Goal: Use online tool/utility: Use online tool/utility

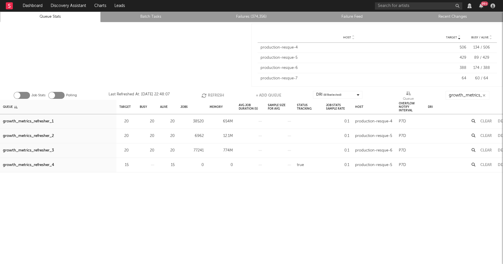
click at [211, 93] on button "Refresh" at bounding box center [212, 95] width 23 height 9
click at [43, 122] on div "growth_metrics_refresher_1" at bounding box center [28, 121] width 51 height 7
click at [53, 152] on div "growth_metrics_refresher_3" at bounding box center [28, 150] width 51 height 7
click at [130, 151] on div "20" at bounding box center [126, 150] width 15 height 7
click at [131, 151] on icon "button" at bounding box center [132, 151] width 4 height 4
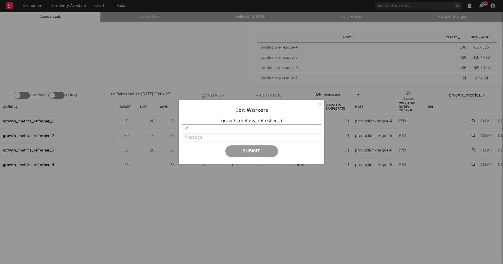
click at [316, 128] on input "21" at bounding box center [252, 129] width 140 height 9
click at [316, 128] on input "22" at bounding box center [252, 129] width 140 height 9
click at [316, 128] on input "23" at bounding box center [252, 129] width 140 height 9
click at [316, 128] on input "24" at bounding box center [252, 129] width 140 height 9
type input "25"
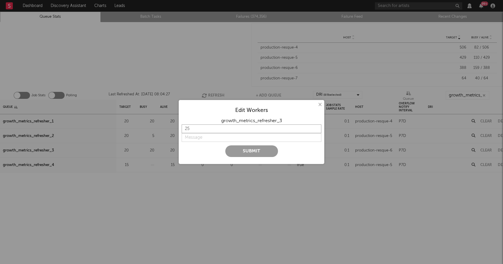
click at [316, 128] on input "25" at bounding box center [252, 129] width 140 height 9
click at [206, 137] on input "string" at bounding box center [252, 137] width 140 height 9
type input "bump"
click at [244, 152] on button "Submit" at bounding box center [251, 152] width 53 height 12
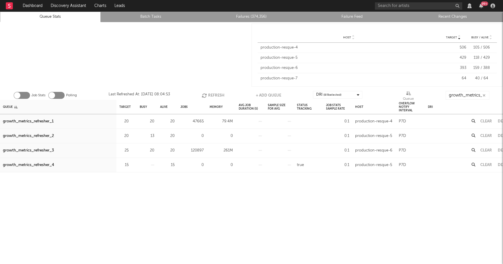
click at [49, 120] on div "growth_metrics_refresher_1" at bounding box center [28, 121] width 51 height 7
